Goal: Information Seeking & Learning: Learn about a topic

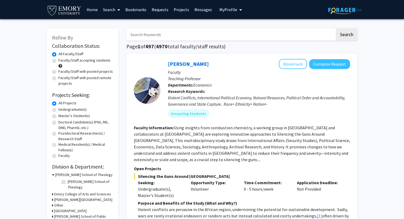
click at [223, 8] on span "My Profile" at bounding box center [228, 9] width 18 height 5
click at [161, 10] on link "Requests" at bounding box center [160, 9] width 22 height 19
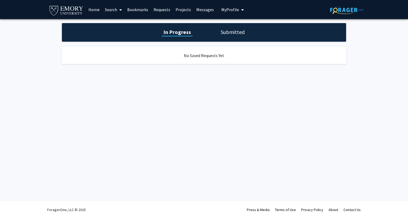
click at [178, 10] on link "Projects" at bounding box center [183, 9] width 21 height 19
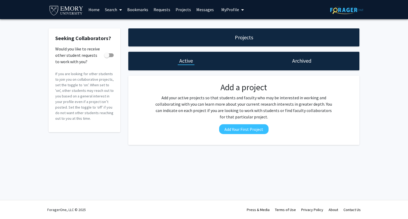
click at [144, 11] on link "Bookmarks" at bounding box center [138, 9] width 26 height 19
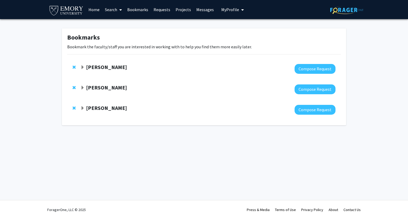
click at [99, 86] on strong "[PERSON_NAME]" at bounding box center [106, 87] width 41 height 7
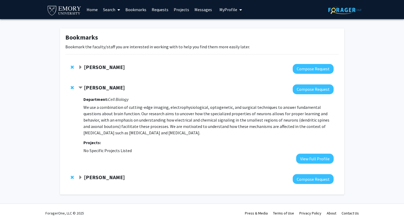
click at [116, 66] on strong "Charles Bou-Nader" at bounding box center [104, 67] width 41 height 7
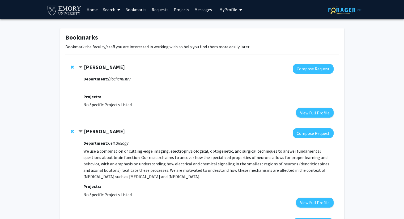
scroll to position [47, 0]
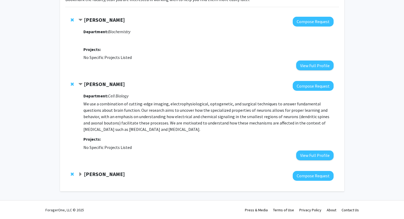
click at [99, 175] on strong "David Weinshenker" at bounding box center [104, 174] width 41 height 7
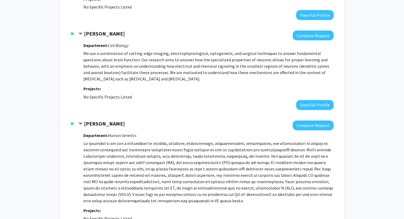
scroll to position [97, 0]
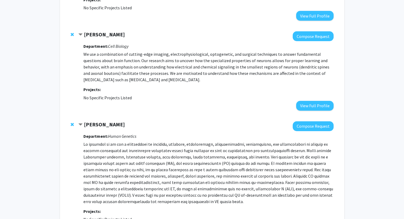
click at [184, 64] on p "We use a combination of cutting-edge imaging, electrophysiological, optogenetic…" at bounding box center [208, 67] width 250 height 32
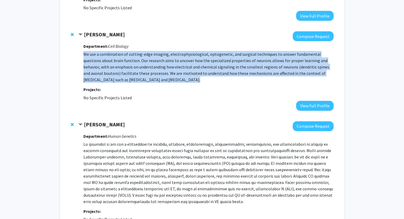
click at [184, 64] on p "We use a combination of cutting-edge imaging, electrophysiological, optogenetic…" at bounding box center [208, 67] width 250 height 32
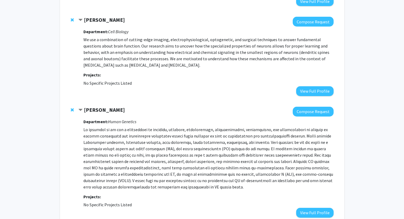
scroll to position [111, 0]
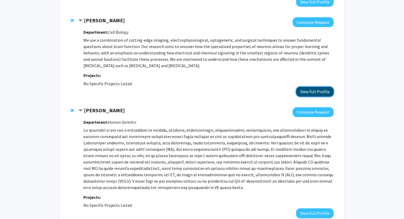
click at [311, 91] on button "View Full Profile" at bounding box center [314, 92] width 37 height 10
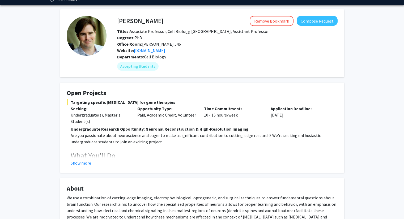
scroll to position [14, 0]
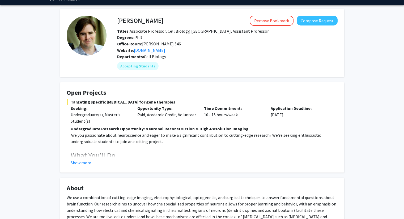
click at [158, 131] on strong "Undergraduate Research Opportunity: Neuronal Reconstruction & High-Resolution I…" at bounding box center [160, 128] width 178 height 5
click at [83, 166] on button "Show more" at bounding box center [81, 163] width 20 height 6
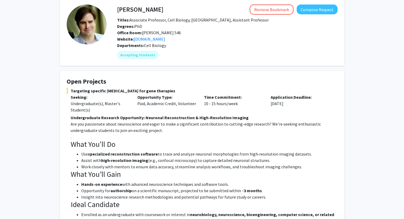
scroll to position [77, 0]
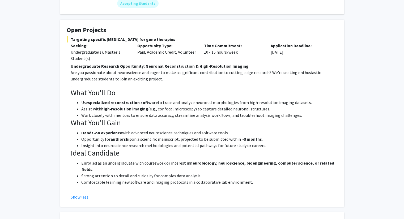
click at [145, 114] on li "Work closely with mentors to ensure data accuracy, streamline analysis workflow…" at bounding box center [209, 115] width 256 height 6
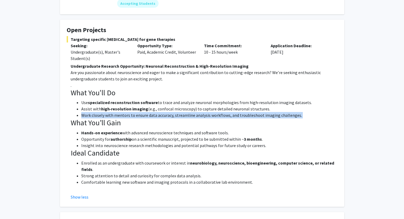
click at [145, 114] on li "Work closely with mentors to ensure data accuracy, streamline analysis workflow…" at bounding box center [209, 115] width 256 height 6
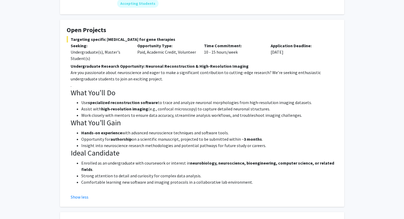
click at [156, 156] on h3 "Ideal Candidate" at bounding box center [204, 153] width 267 height 9
click at [151, 164] on li "Enrolled as an undergraduate with coursework or interest in neurobiology, neuro…" at bounding box center [209, 166] width 256 height 13
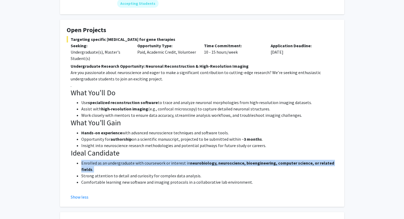
click at [151, 164] on li "Enrolled as an undergraduate with coursework or interest in neurobiology, neuro…" at bounding box center [209, 166] width 256 height 13
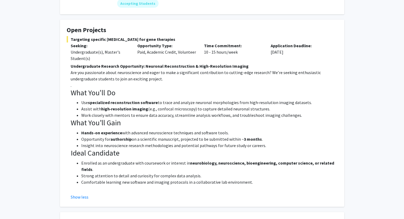
click at [151, 164] on li "Enrolled as an undergraduate with coursework or interest in neurobiology, neuro…" at bounding box center [209, 166] width 256 height 13
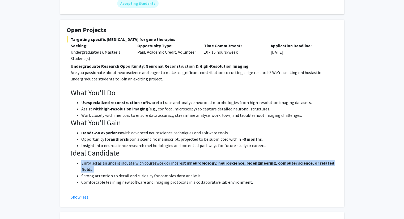
click at [151, 164] on li "Enrolled as an undergraduate with coursework or interest in neurobiology, neuro…" at bounding box center [209, 166] width 256 height 13
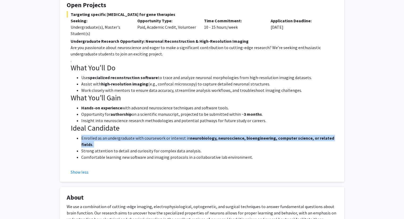
scroll to position [101, 0]
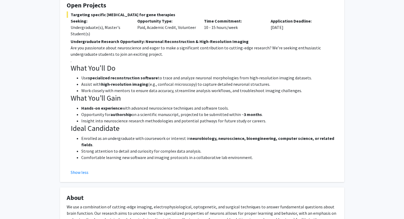
click at [157, 150] on li "Strong attention to detail and curiosity for complex data analysis." at bounding box center [209, 151] width 256 height 6
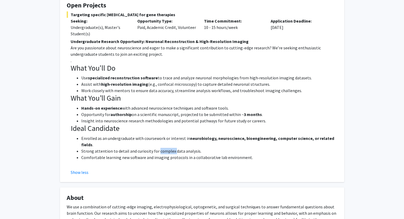
click at [157, 150] on li "Strong attention to detail and curiosity for complex data analysis." at bounding box center [209, 151] width 256 height 6
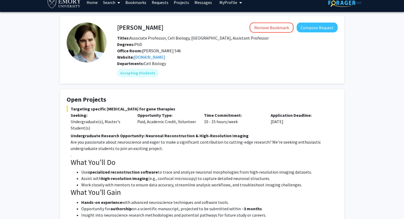
scroll to position [0, 0]
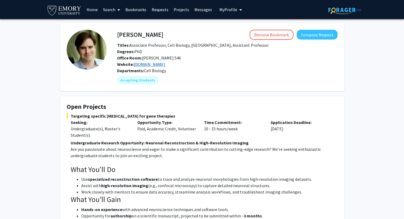
click at [146, 65] on link "[DOMAIN_NAME]" at bounding box center [149, 64] width 31 height 5
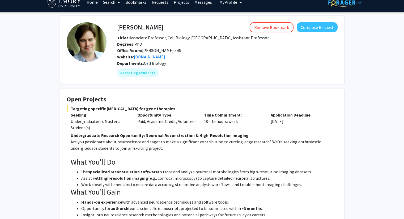
click at [374, 150] on div "[PERSON_NAME] Remove Bookmark Compose Request Titles: Associate Professor, Cell…" at bounding box center [202, 216] width 404 height 409
